Goal: Task Accomplishment & Management: Use online tool/utility

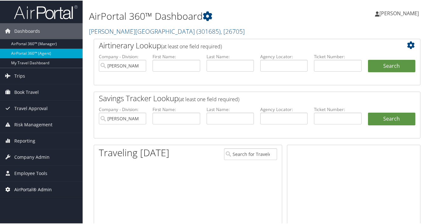
click at [32, 187] on span "AirPortal® Admin" at bounding box center [32, 189] width 37 height 16
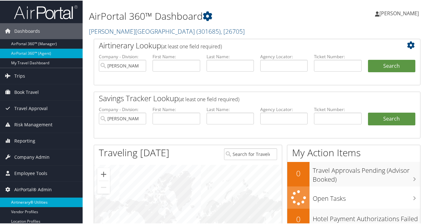
click at [28, 200] on link "Airtinerary® Utilities" at bounding box center [41, 202] width 83 height 10
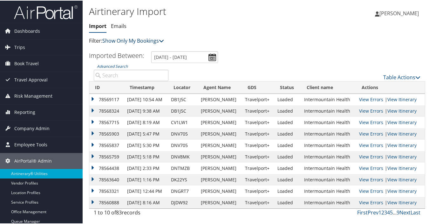
click at [153, 41] on link "Show Only My Bookings" at bounding box center [133, 40] width 62 height 7
click at [143, 50] on link "Show My TMC Bookings" at bounding box center [146, 49] width 84 height 11
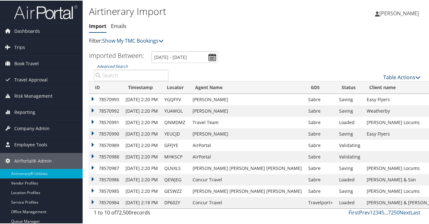
click at [398, 76] on link "Table Actions" at bounding box center [401, 76] width 37 height 7
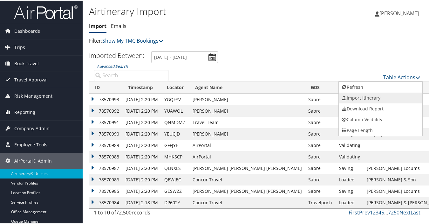
click at [348, 96] on link "Import Itinerary" at bounding box center [381, 97] width 84 height 11
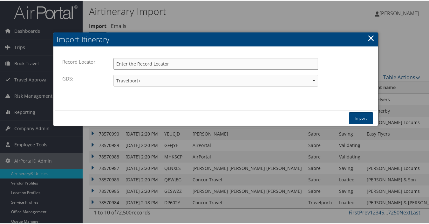
click at [174, 63] on input "Record Locator:" at bounding box center [215, 63] width 205 height 12
type input "iqsqix"
click at [135, 80] on select "Travelport+ Worldspan Apollo Sabre Amadeus" at bounding box center [215, 80] width 205 height 12
select select "1W"
click at [113, 74] on select "Travelport+ Worldspan Apollo Sabre Amadeus" at bounding box center [215, 80] width 205 height 12
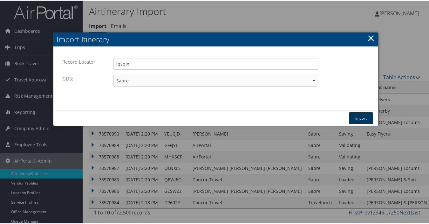
click at [359, 118] on button "Import" at bounding box center [361, 118] width 24 height 12
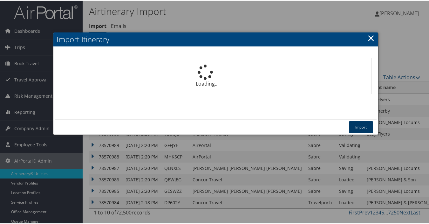
select select "1P"
